Goal: Find specific page/section: Find specific page/section

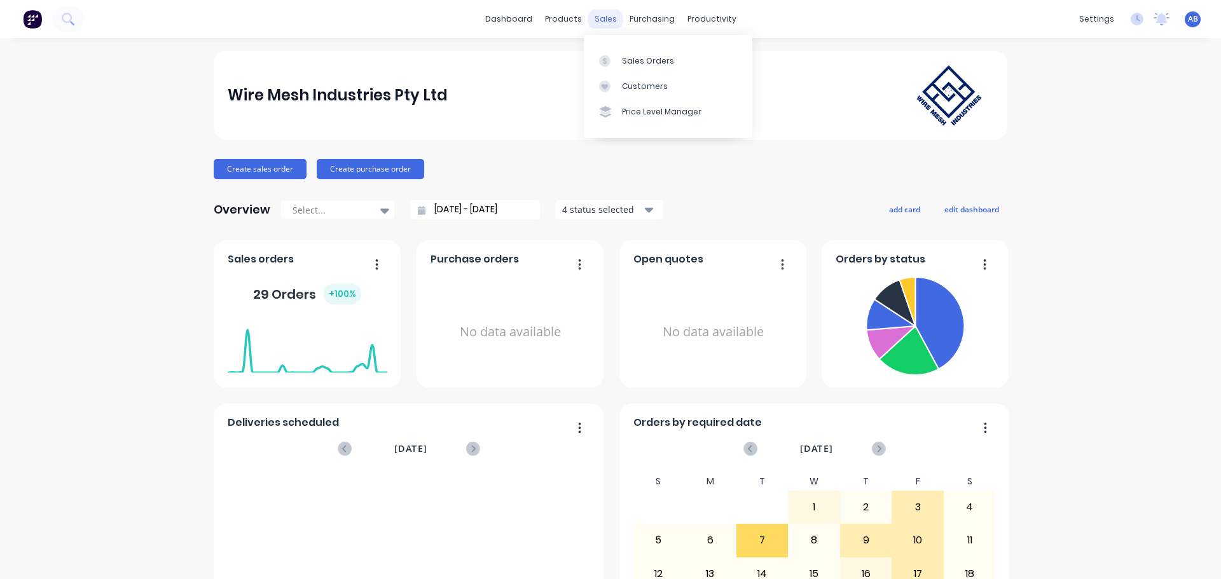
click at [595, 22] on div "sales" at bounding box center [605, 19] width 35 height 19
click at [644, 62] on div "Sales Orders" at bounding box center [648, 60] width 52 height 11
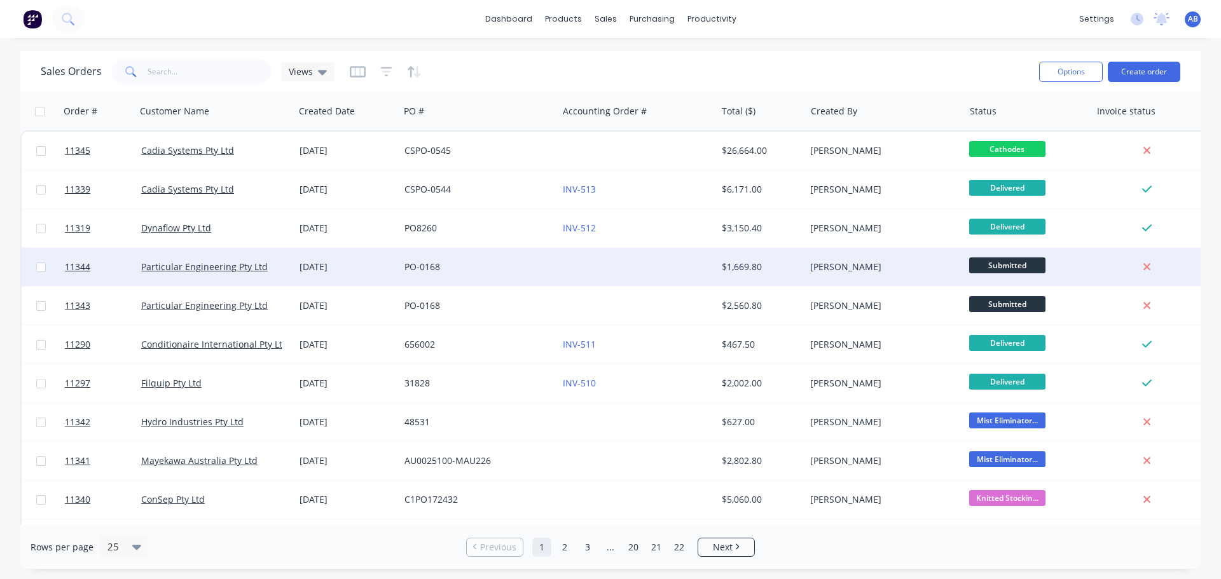
scroll to position [127, 0]
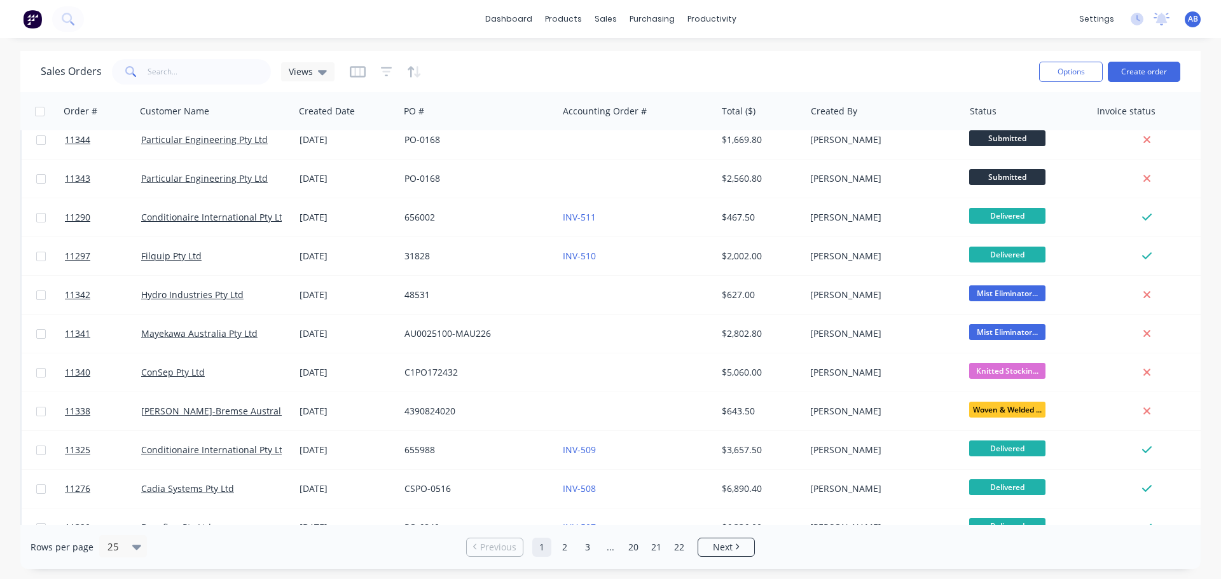
click at [38, 19] on img at bounding box center [32, 19] width 19 height 19
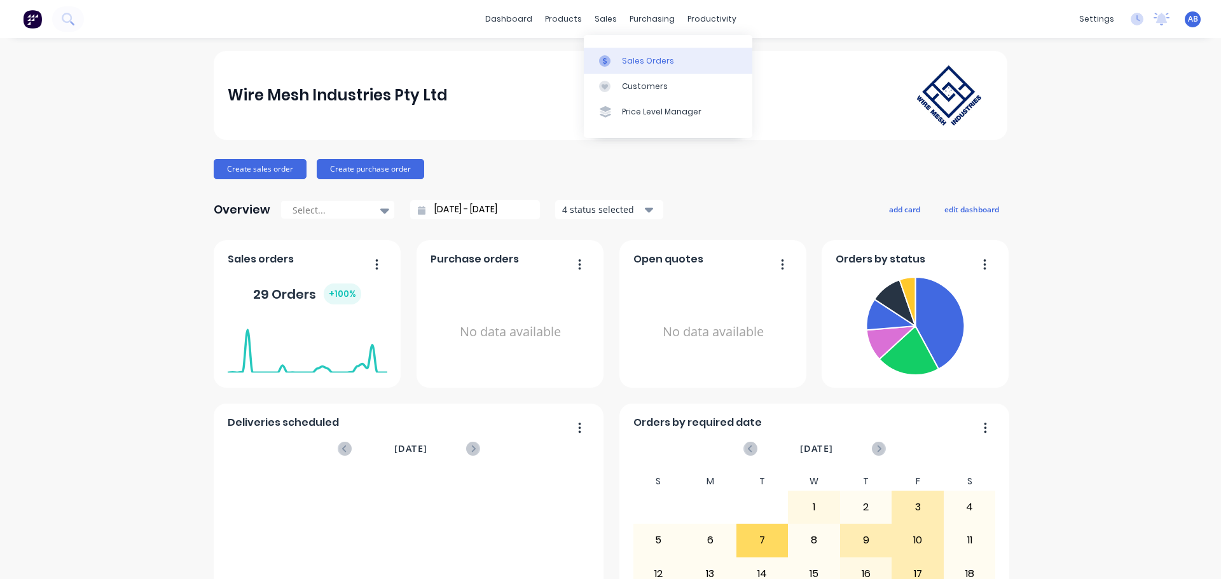
click at [633, 64] on div "Sales Orders" at bounding box center [648, 60] width 52 height 11
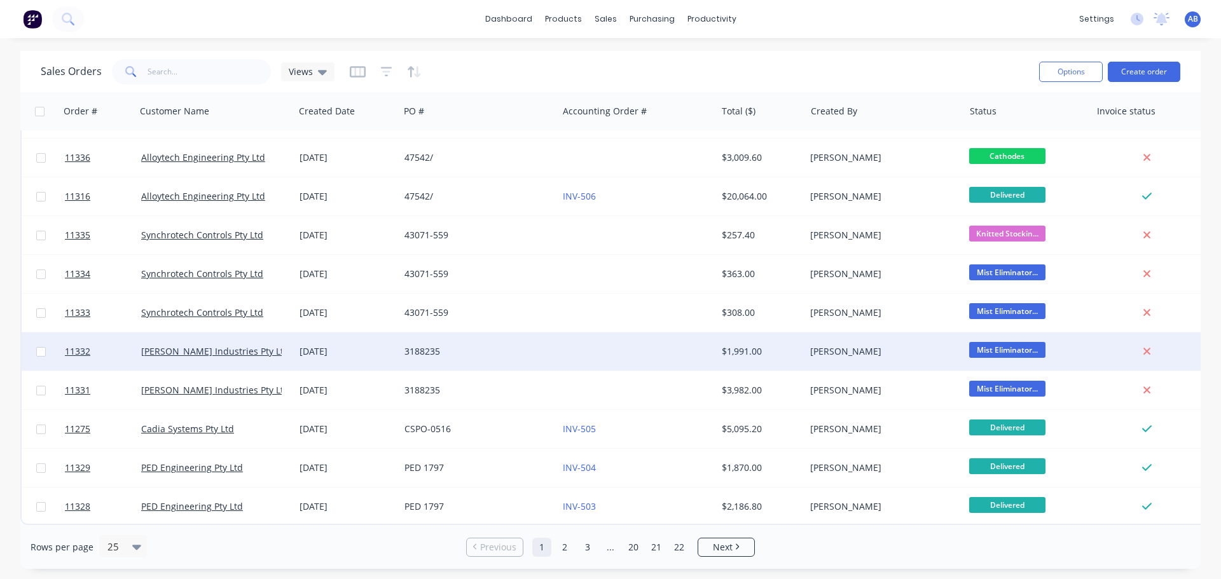
scroll to position [327, 0]
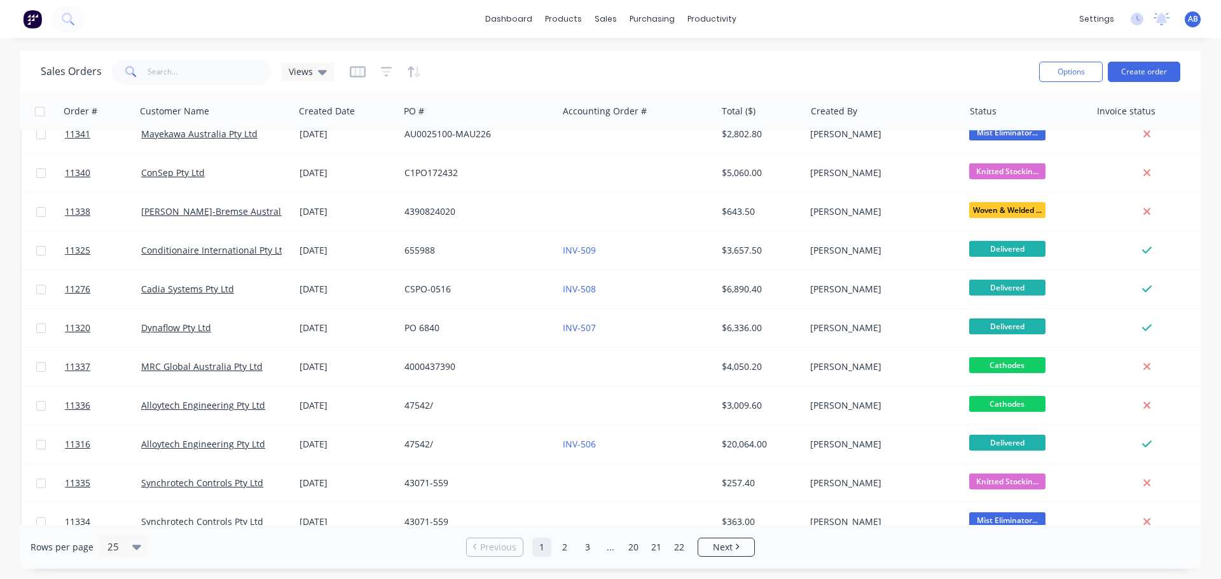
click at [32, 11] on img at bounding box center [32, 19] width 19 height 19
